Goal: Task Accomplishment & Management: Manage account settings

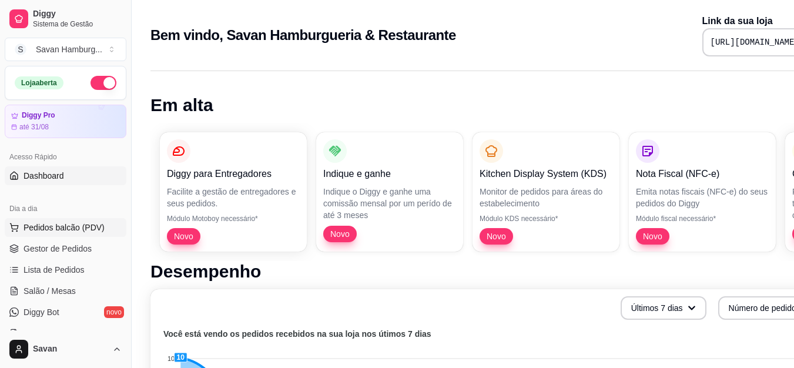
click at [66, 226] on span "Pedidos balcão (PDV)" at bounding box center [64, 228] width 81 height 12
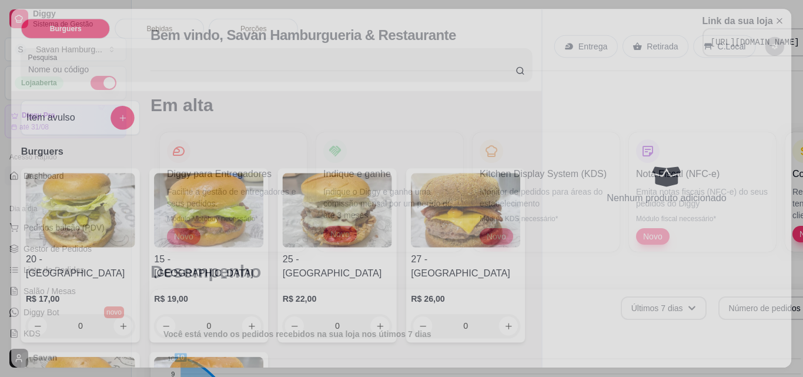
drag, startPoint x: 66, startPoint y: 235, endPoint x: 63, endPoint y: 252, distance: 17.4
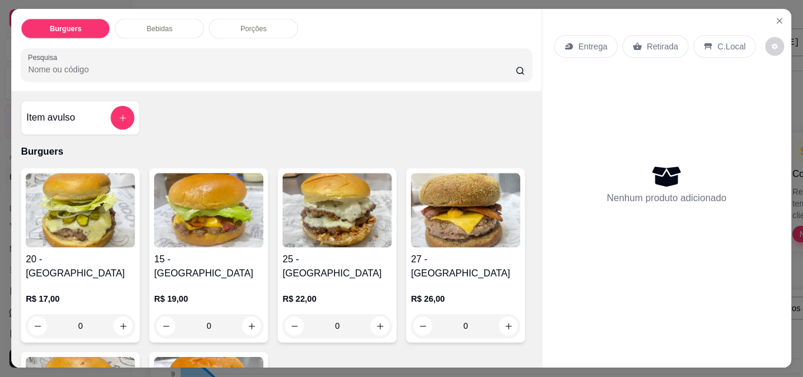
click at [63, 252] on h4 "20 - [GEOGRAPHIC_DATA]" at bounding box center [80, 266] width 109 height 29
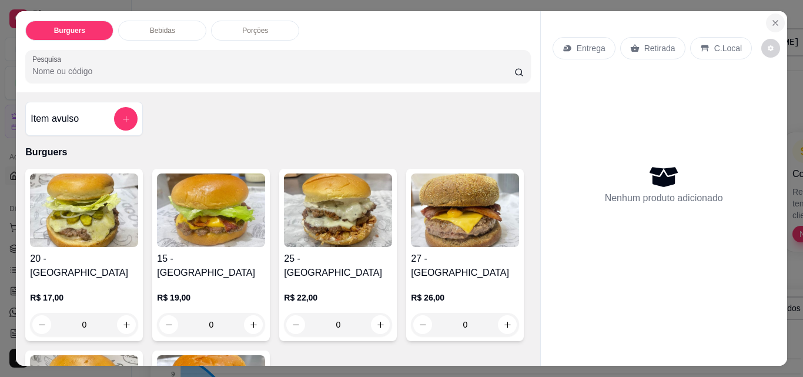
click at [766, 16] on button "Close" at bounding box center [775, 23] width 19 height 19
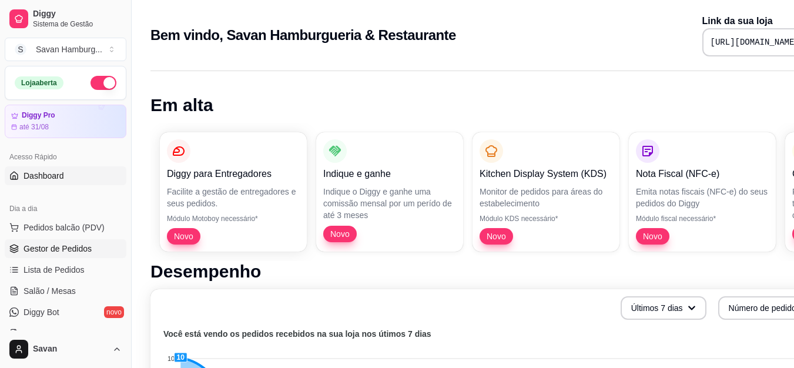
click at [40, 250] on span "Gestor de Pedidos" at bounding box center [58, 249] width 68 height 12
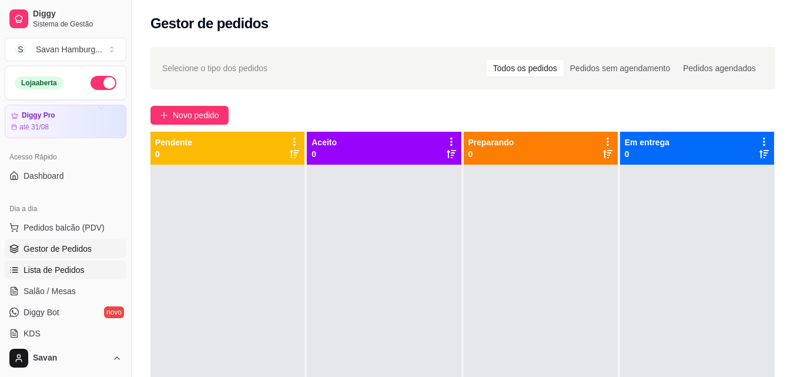
click at [71, 267] on span "Lista de Pedidos" at bounding box center [54, 270] width 61 height 12
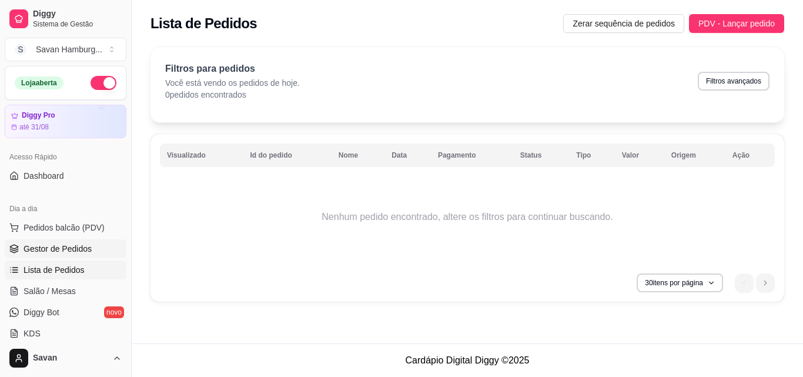
click at [72, 249] on span "Gestor de Pedidos" at bounding box center [58, 249] width 68 height 12
